Goal: Task Accomplishment & Management: Use online tool/utility

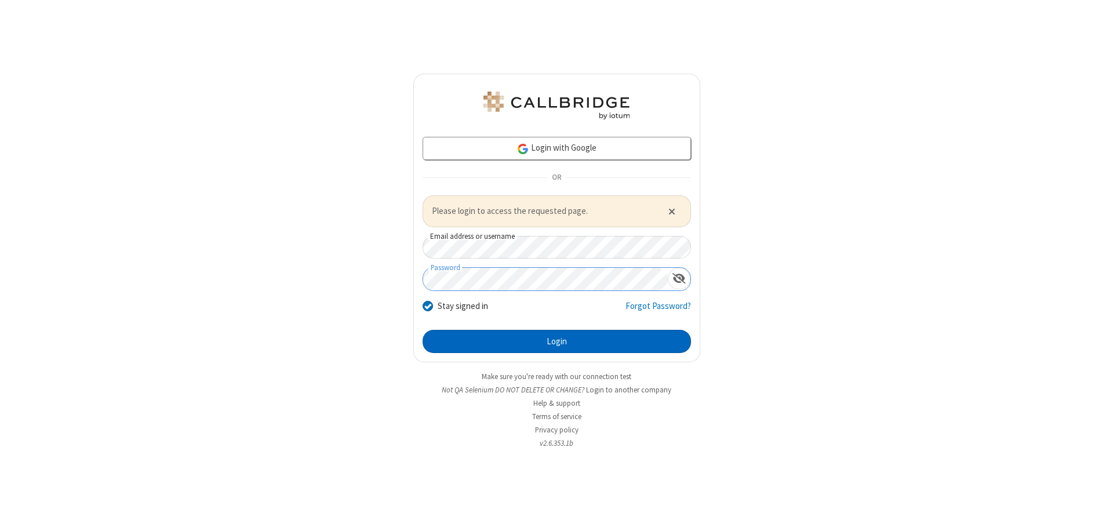
click at [556, 341] on button "Login" at bounding box center [556, 341] width 268 height 23
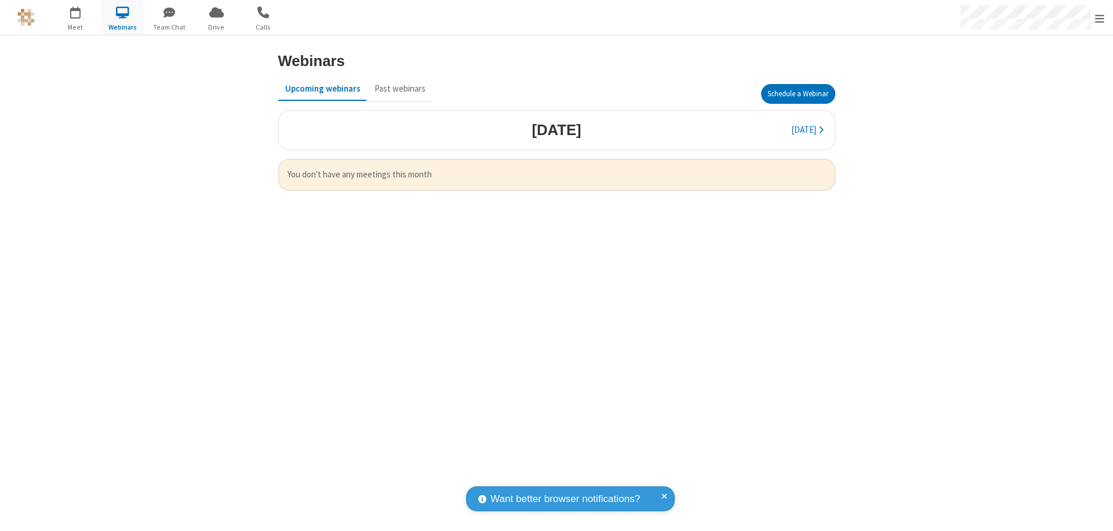
click at [797, 94] on button "Schedule a Webinar" at bounding box center [798, 94] width 74 height 20
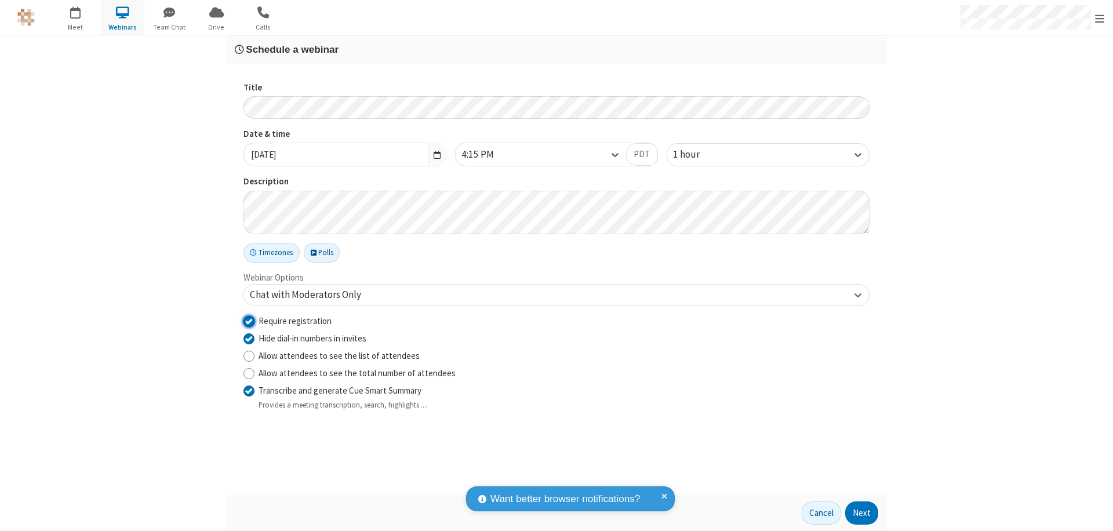
click at [249, 320] on input "Require registration" at bounding box center [248, 321] width 11 height 12
checkbox input "false"
click at [862, 513] on button "Next" at bounding box center [861, 512] width 33 height 23
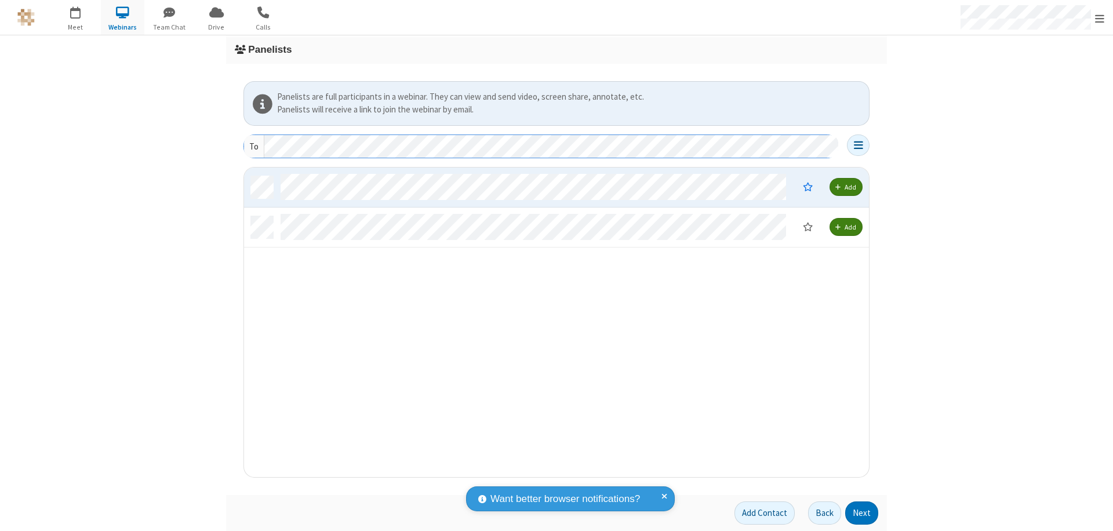
scroll to position [301, 616]
click at [862, 513] on button "Next" at bounding box center [861, 512] width 33 height 23
